Goal: Information Seeking & Learning: Understand process/instructions

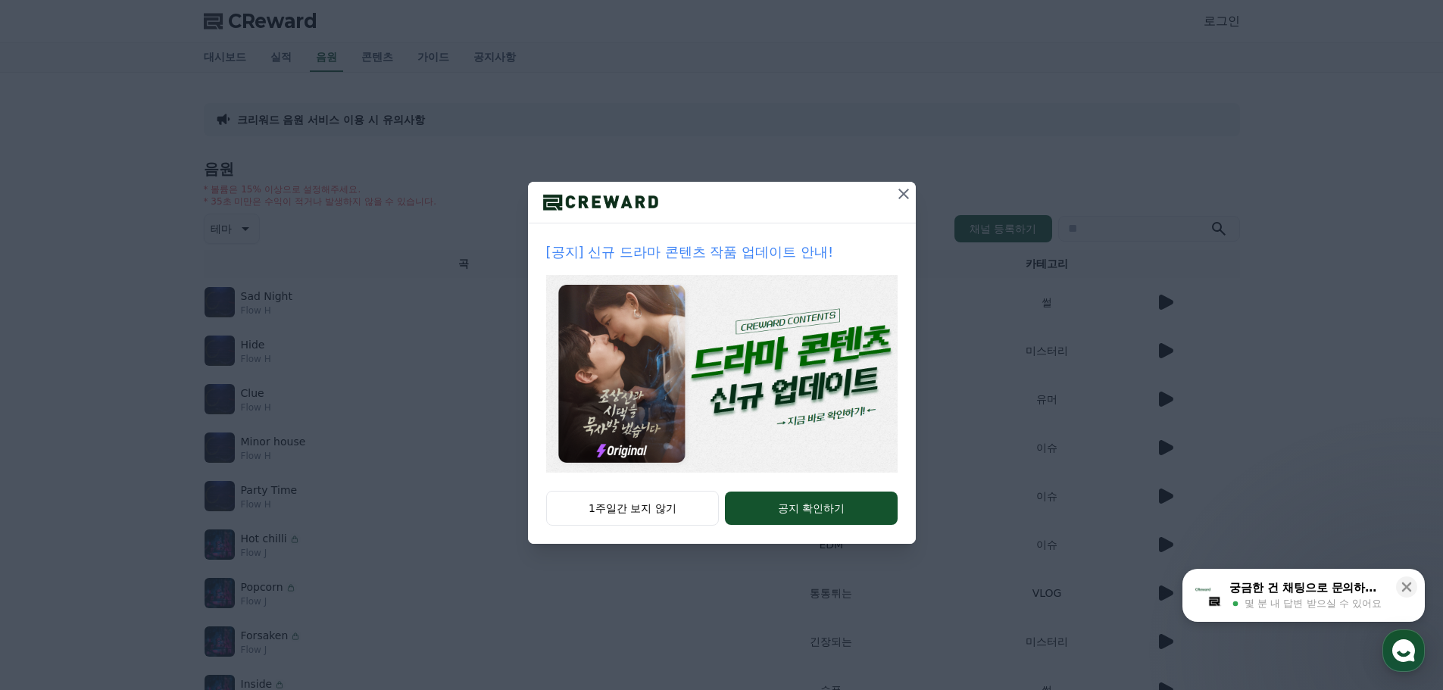
click at [902, 192] on icon at bounding box center [904, 194] width 18 height 18
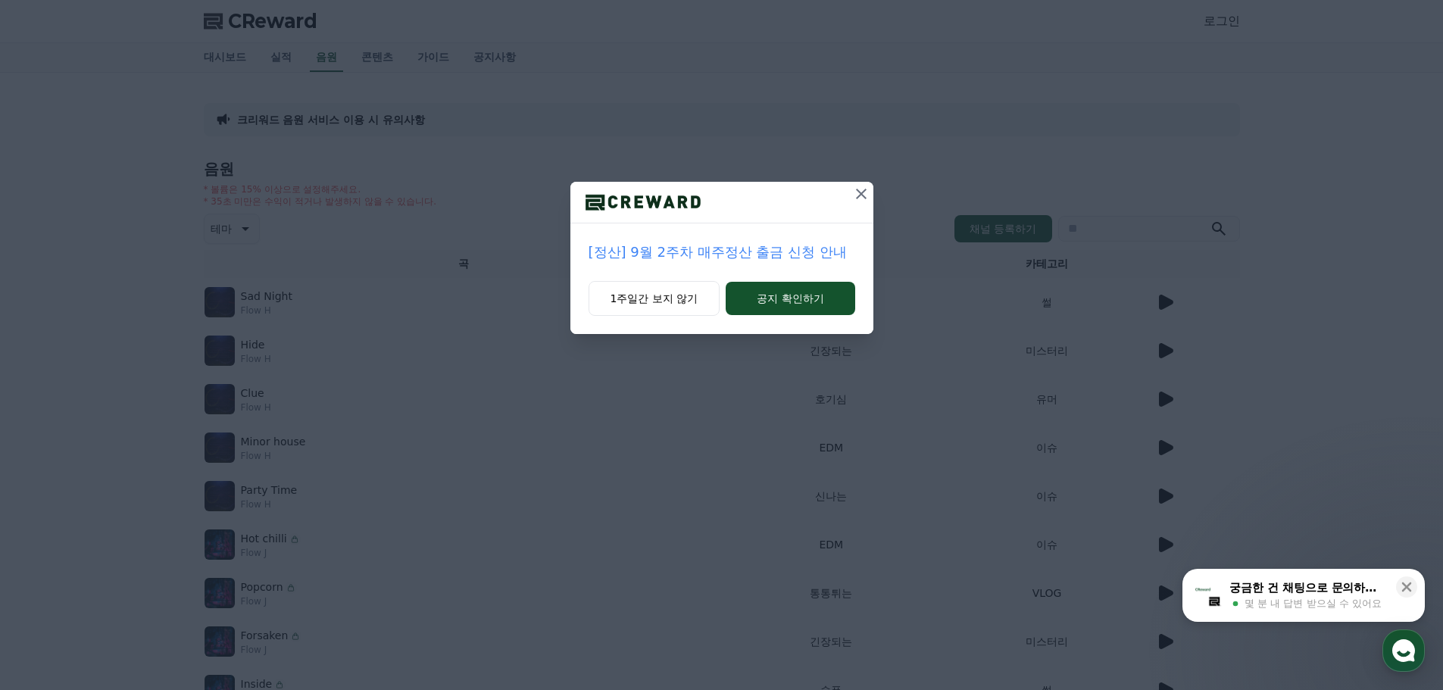
drag, startPoint x: 865, startPoint y: 193, endPoint x: 811, endPoint y: 187, distance: 54.9
click at [865, 193] on icon at bounding box center [861, 194] width 18 height 18
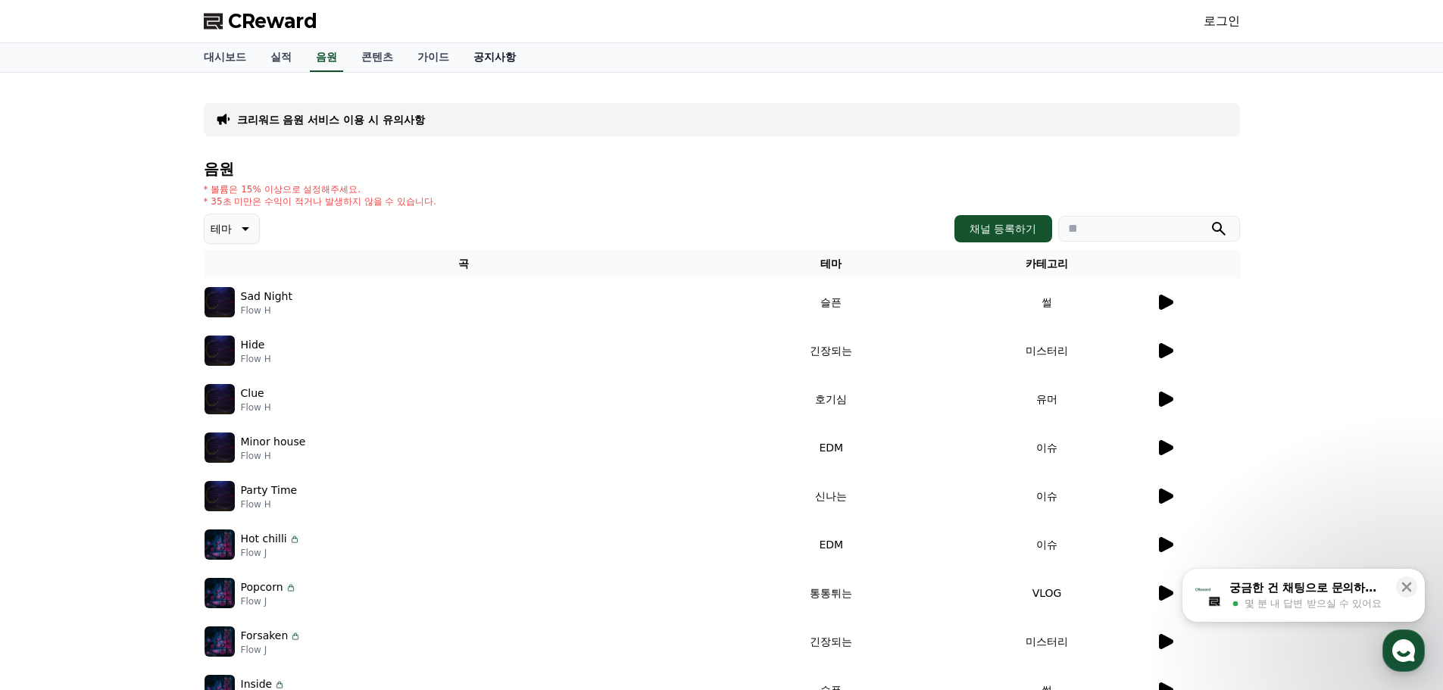
click at [494, 58] on link "공지사항" at bounding box center [494, 57] width 67 height 29
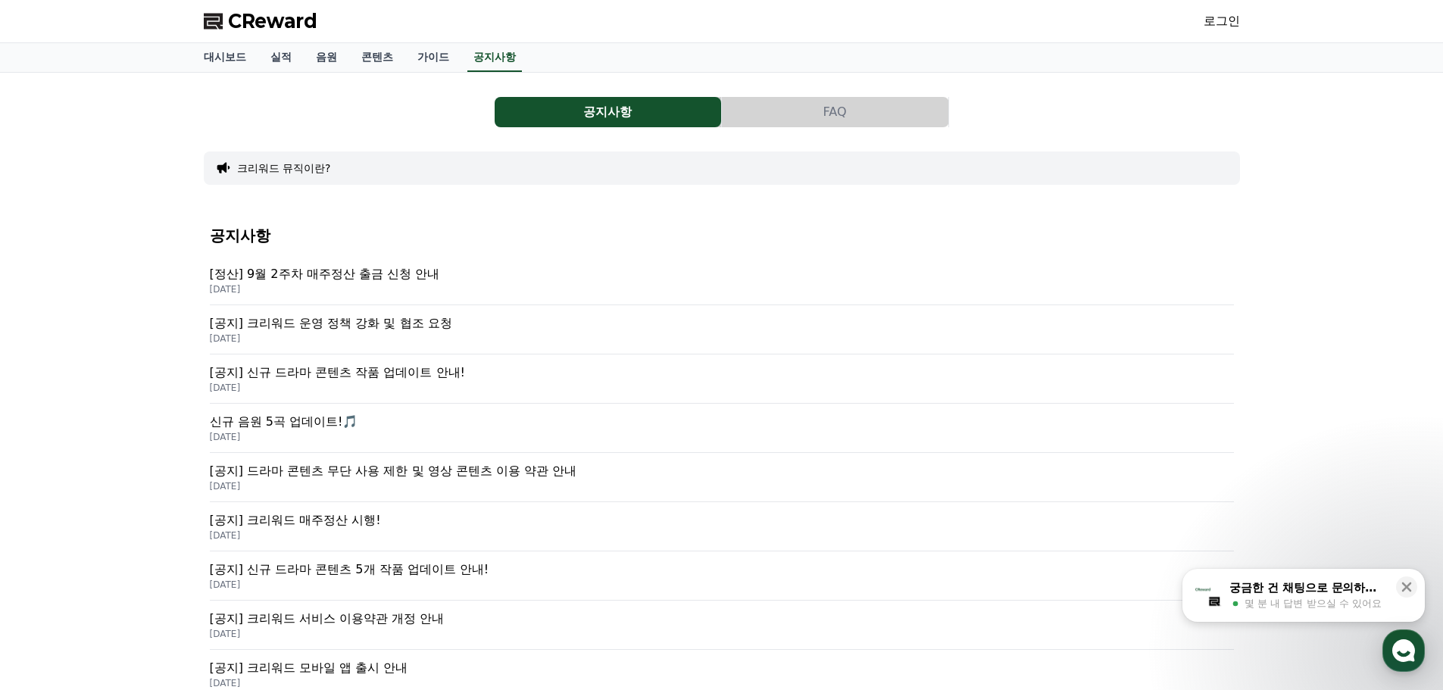
click at [411, 269] on p "[정산] 9월 2주차 매주정산 출금 신청 안내" at bounding box center [722, 274] width 1024 height 18
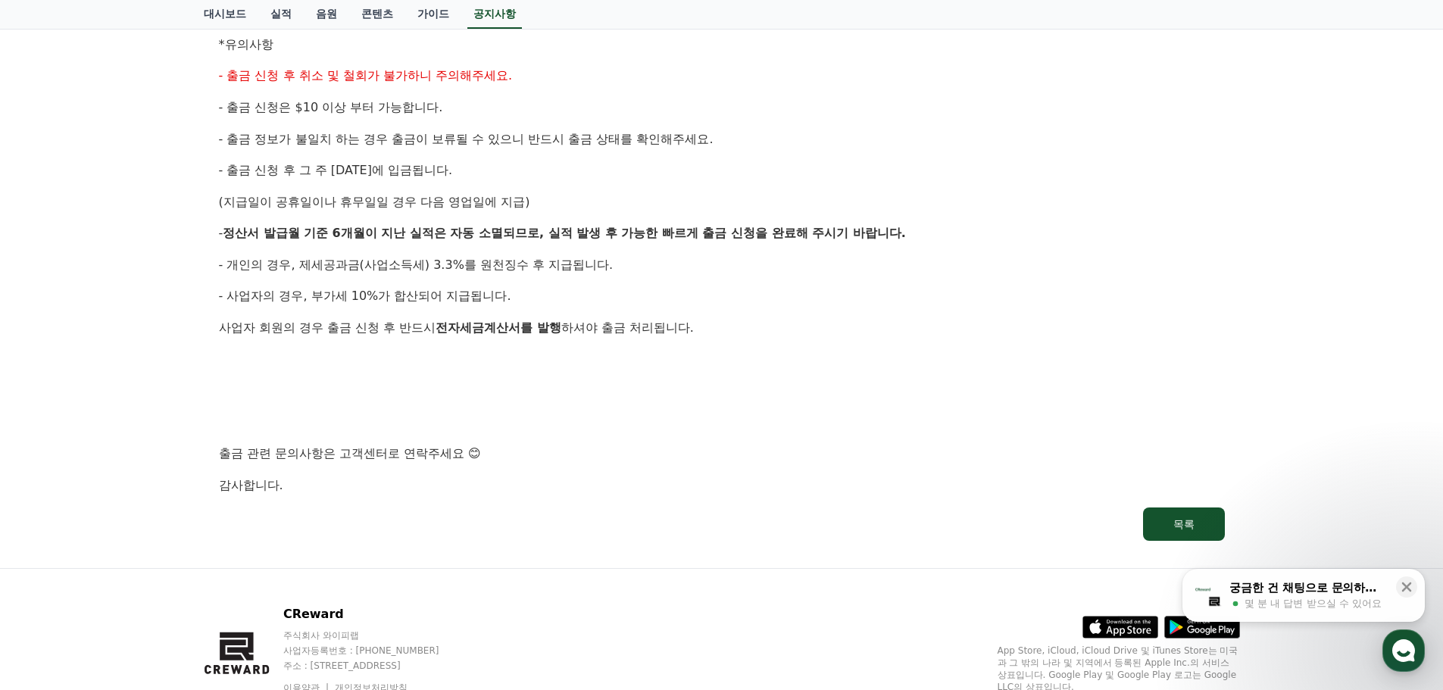
scroll to position [703, 0]
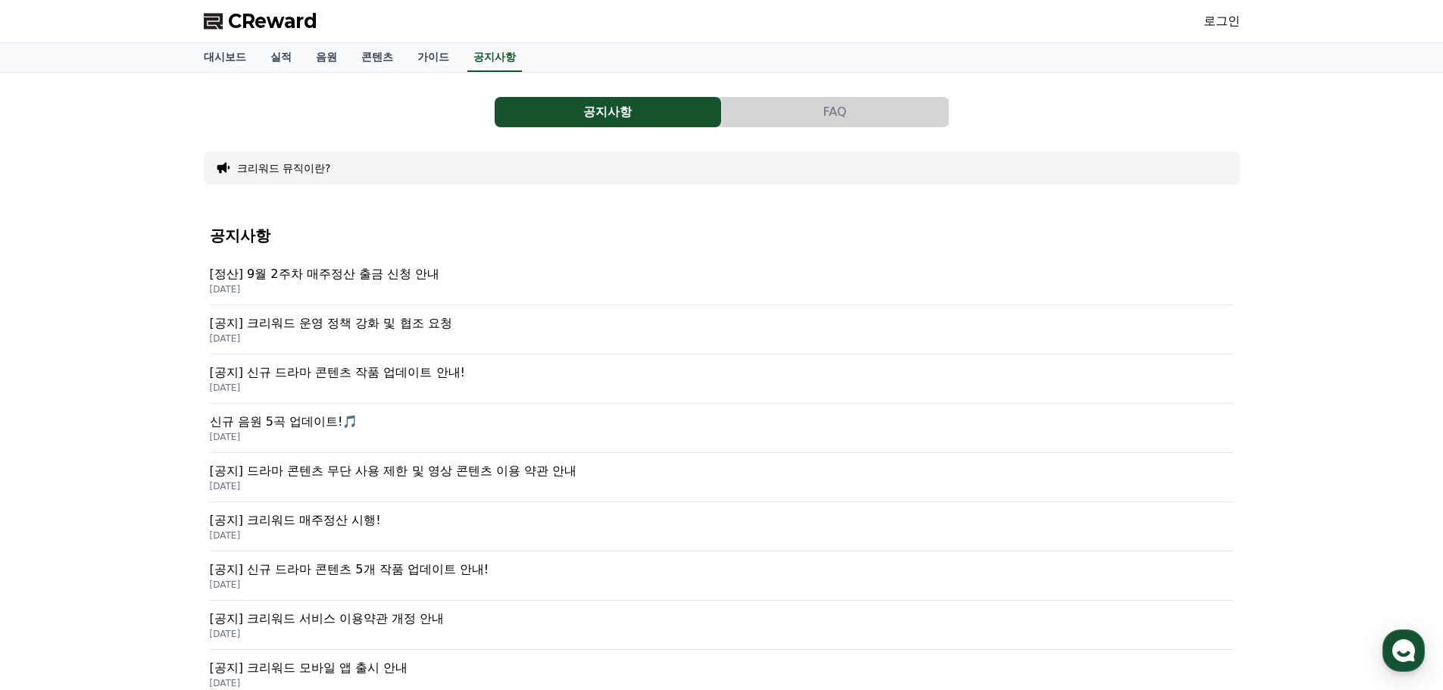
click at [399, 328] on p "[공지] 크리워드 운영 정책 강화 및 협조 요청" at bounding box center [722, 323] width 1024 height 18
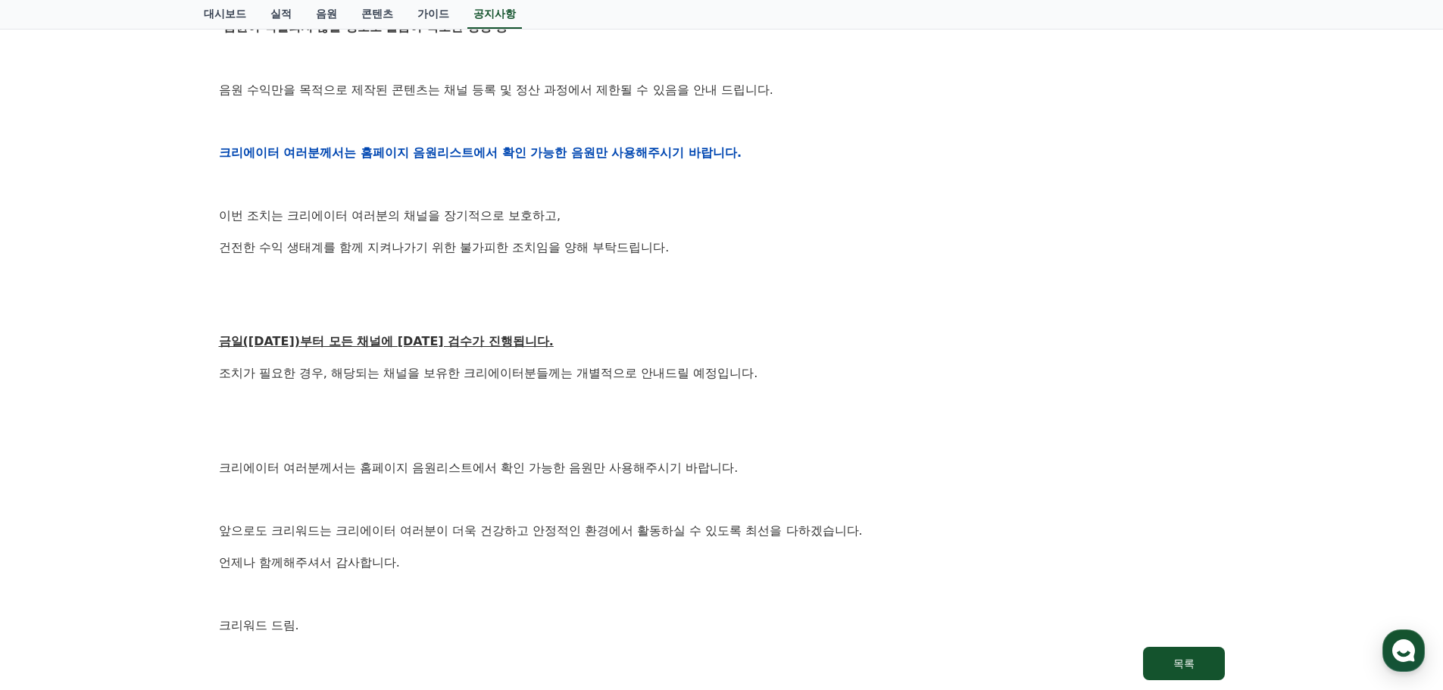
scroll to position [606, 0]
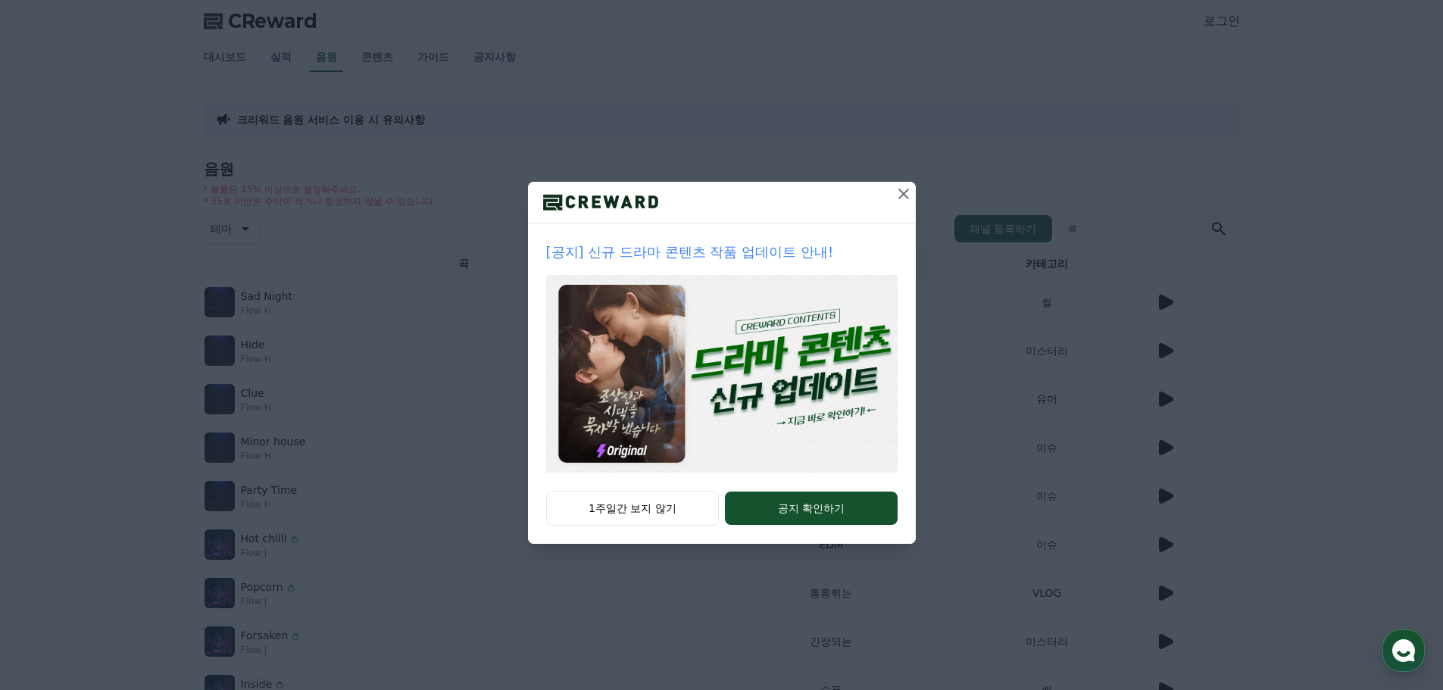
click at [903, 196] on icon at bounding box center [904, 194] width 18 height 18
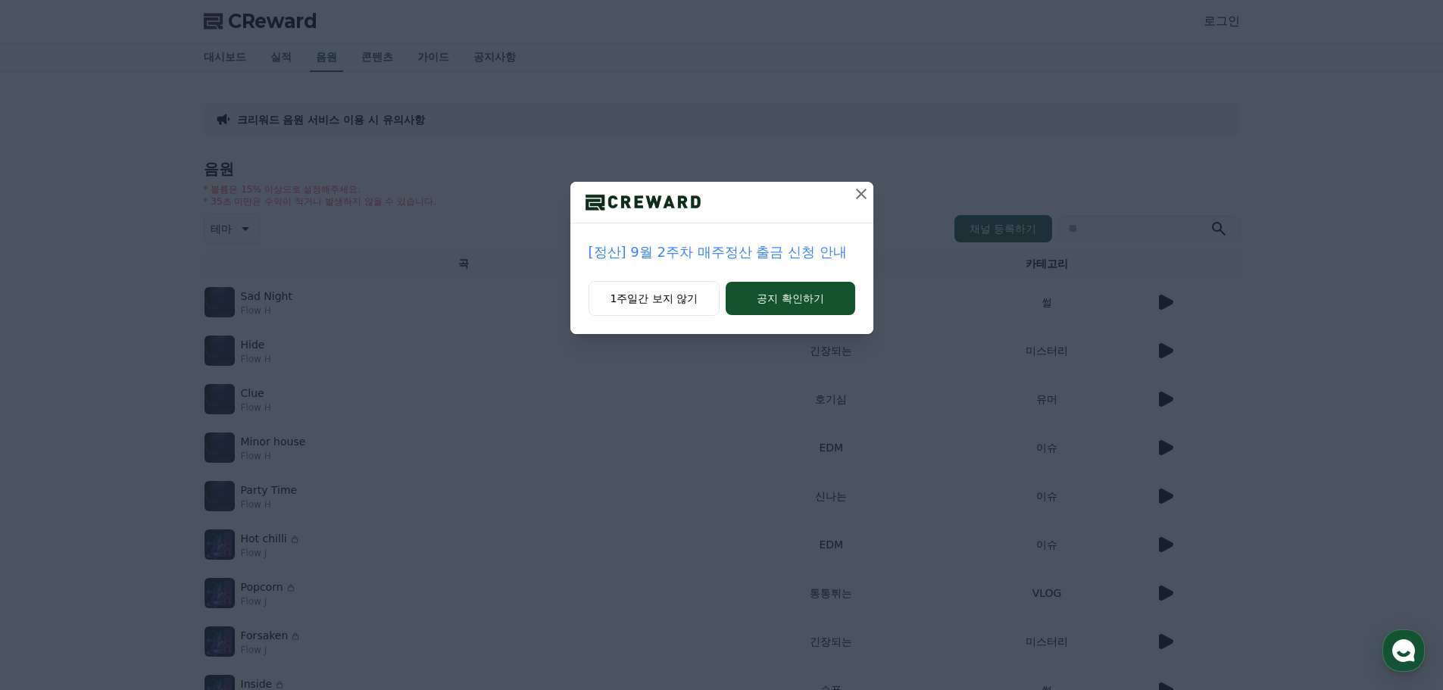
click at [863, 196] on icon at bounding box center [861, 194] width 11 height 11
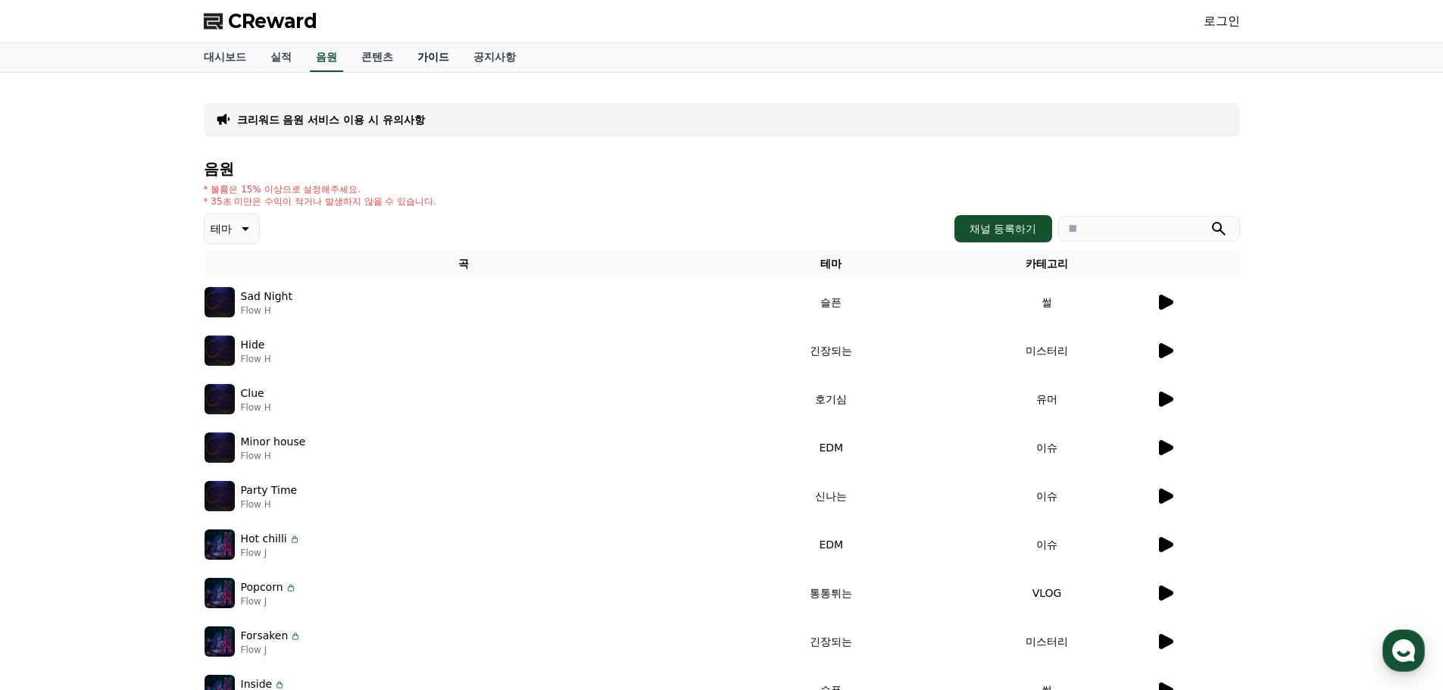
click at [432, 53] on link "가이드" at bounding box center [433, 57] width 56 height 29
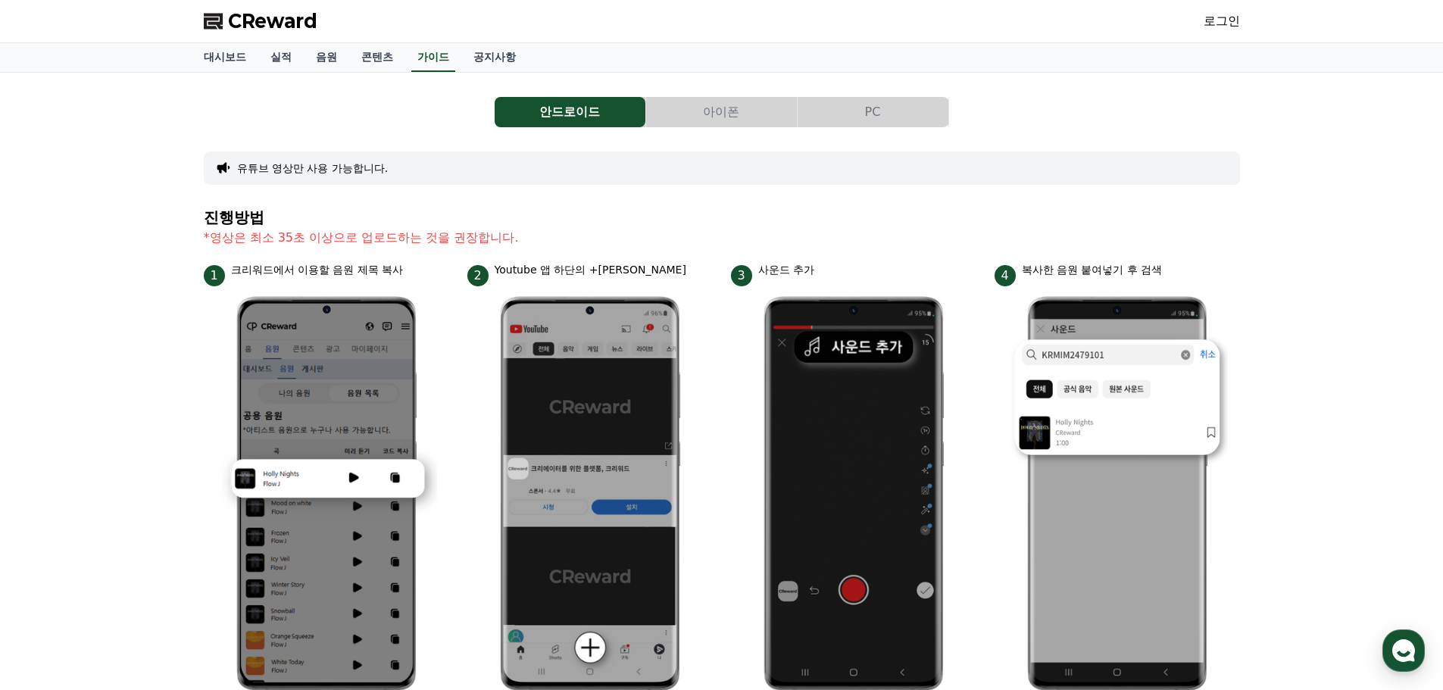
click at [897, 111] on button "PC" at bounding box center [873, 112] width 151 height 30
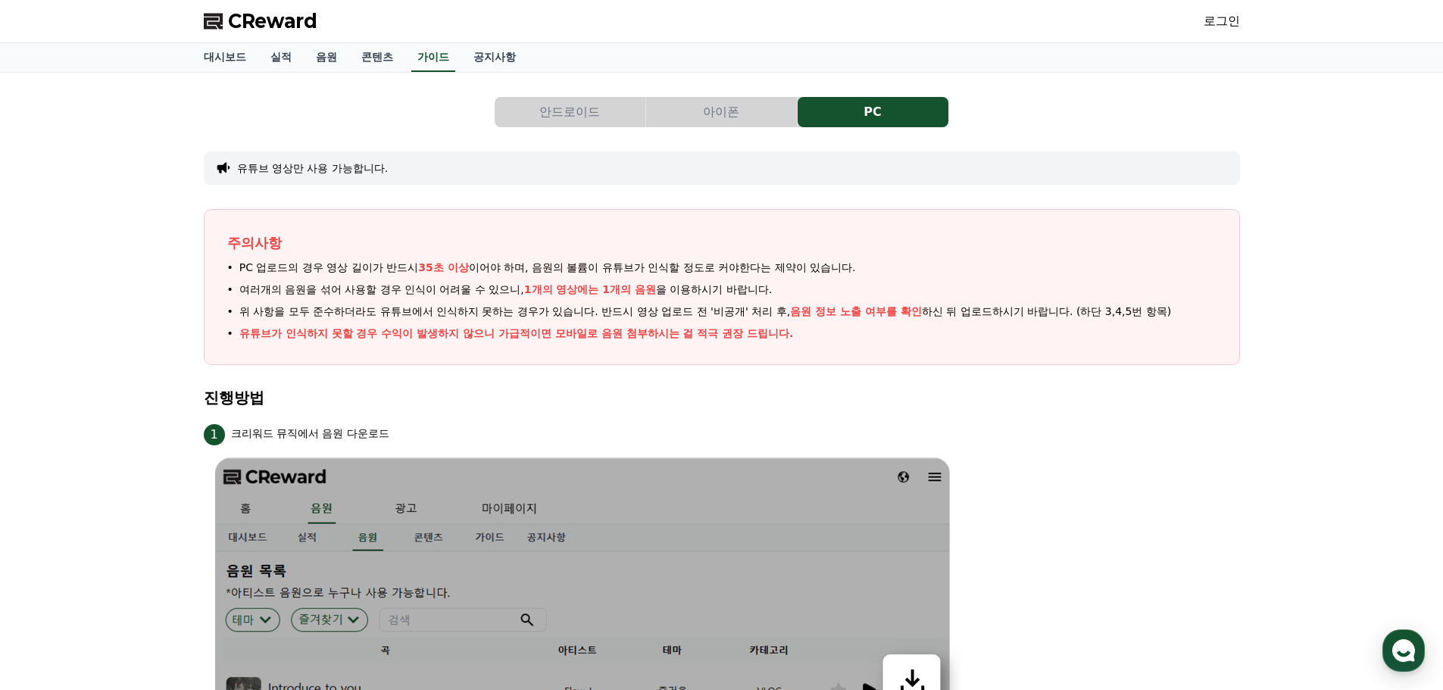
click at [740, 115] on button "아이폰" at bounding box center [721, 112] width 151 height 30
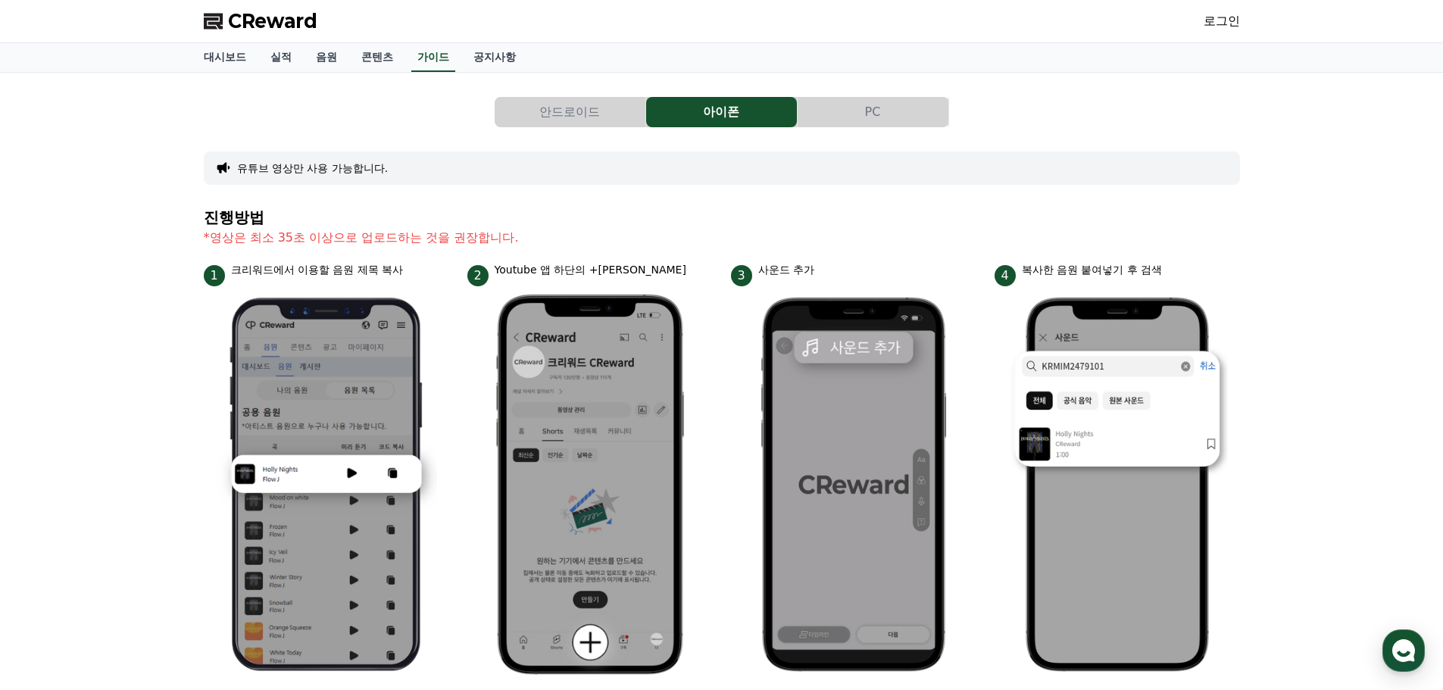
click at [877, 116] on button "PC" at bounding box center [873, 112] width 151 height 30
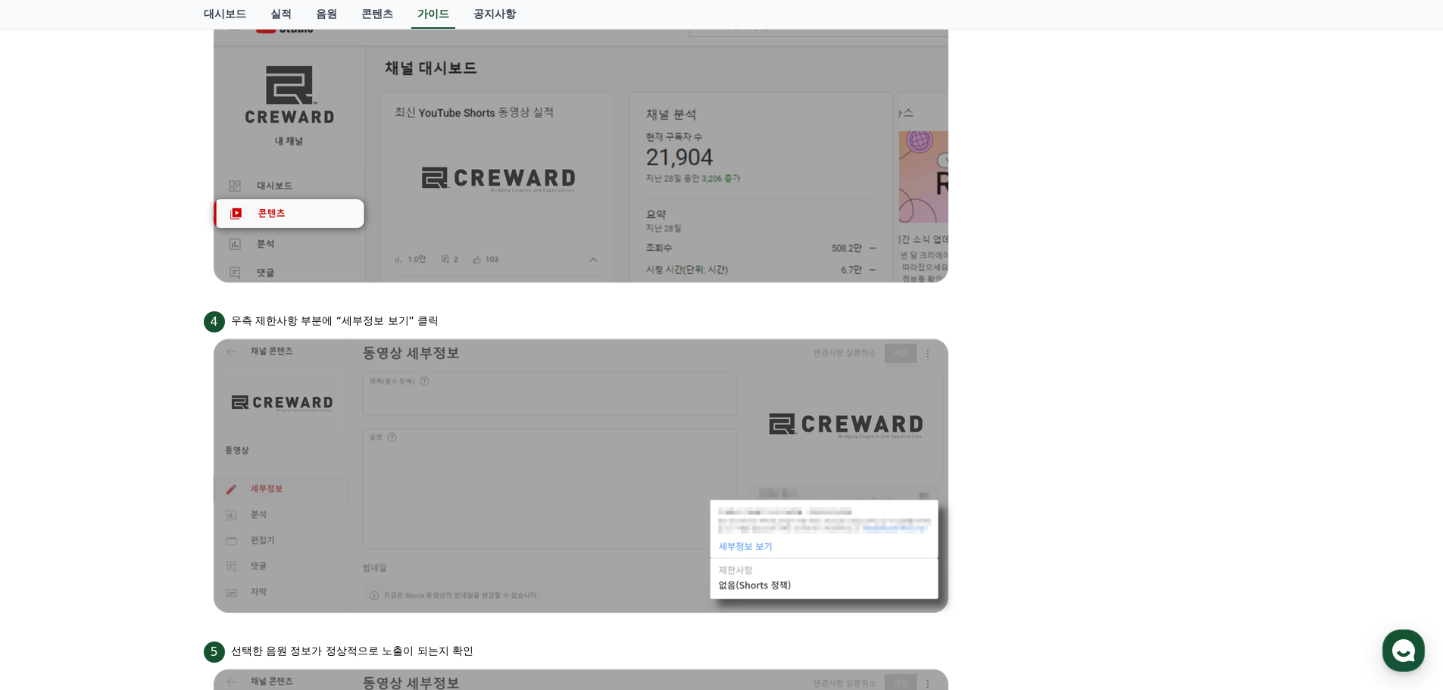
scroll to position [909, 0]
